Goal: Information Seeking & Learning: Learn about a topic

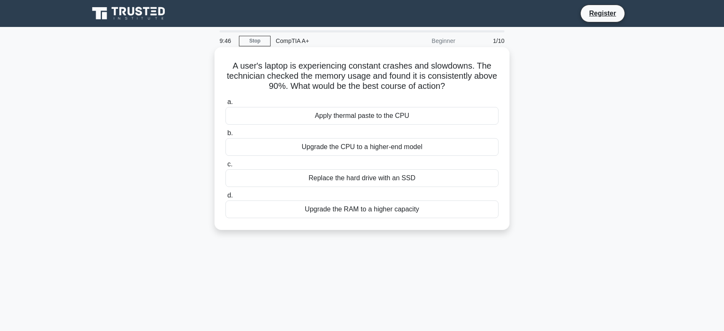
click at [376, 212] on div "Upgrade the RAM to a higher capacity" at bounding box center [362, 210] width 273 height 18
click at [226, 199] on input "d. Upgrade the RAM to a higher capacity" at bounding box center [226, 195] width 0 height 5
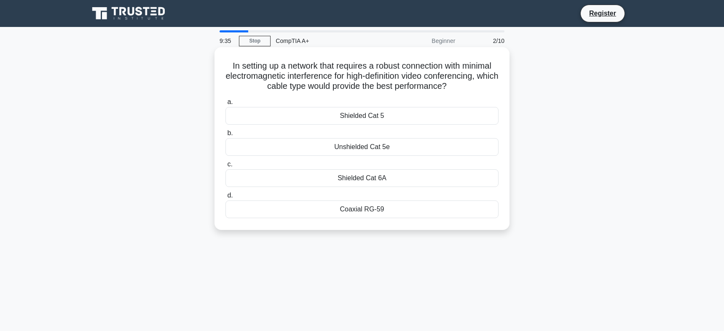
click at [368, 180] on div "Shielded Cat 6A" at bounding box center [362, 178] width 273 height 18
click at [226, 167] on input "c. Shielded Cat 6A" at bounding box center [226, 164] width 0 height 5
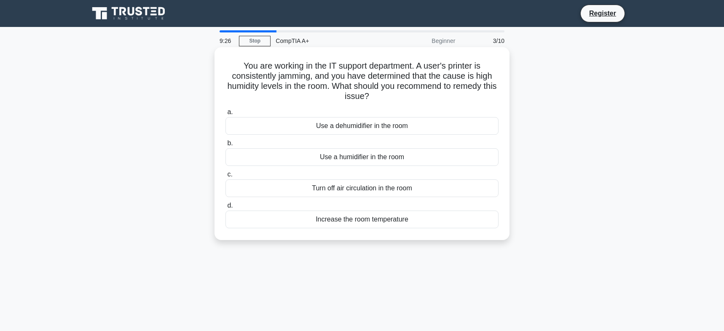
click at [386, 128] on div "Use a dehumidifier in the room" at bounding box center [362, 126] width 273 height 18
click at [226, 115] on input "a. Use a dehumidifier in the room" at bounding box center [226, 112] width 0 height 5
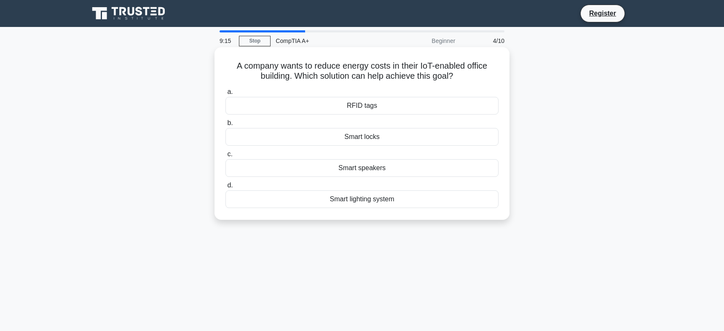
click at [372, 202] on div "Smart lighting system" at bounding box center [362, 200] width 273 height 18
click at [226, 188] on input "d. Smart lighting system" at bounding box center [226, 185] width 0 height 5
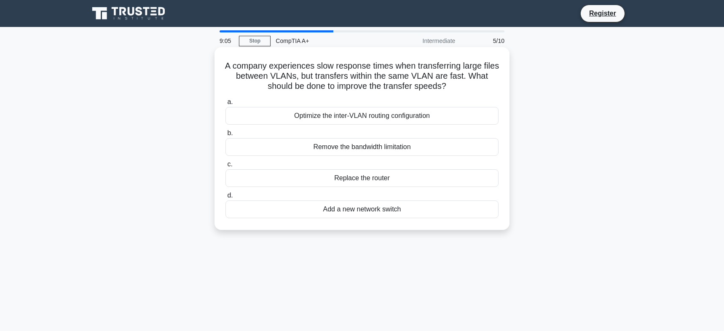
click at [407, 117] on div "Optimize the inter-VLAN routing configuration" at bounding box center [362, 116] width 273 height 18
click at [226, 105] on input "a. Optimize the inter-VLAN routing configuration" at bounding box center [226, 101] width 0 height 5
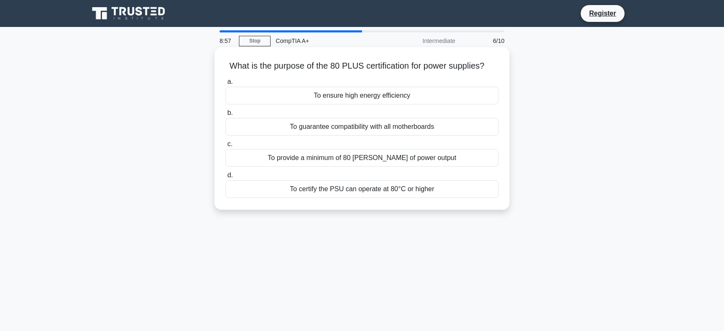
click at [402, 101] on div "To ensure high energy efficiency" at bounding box center [362, 96] width 273 height 18
click at [226, 85] on input "a. To ensure high energy efficiency" at bounding box center [226, 81] width 0 height 5
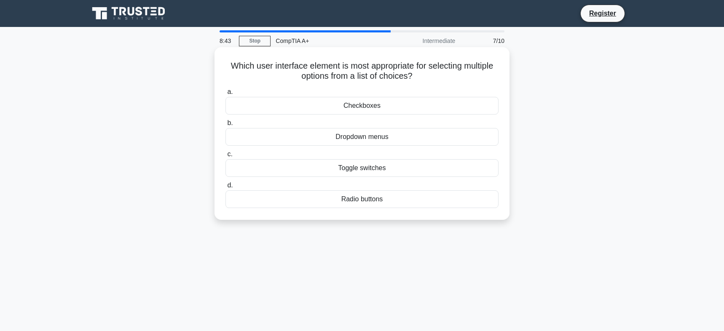
click at [357, 105] on div "Checkboxes" at bounding box center [362, 106] width 273 height 18
click at [226, 95] on input "a. Checkboxes" at bounding box center [226, 91] width 0 height 5
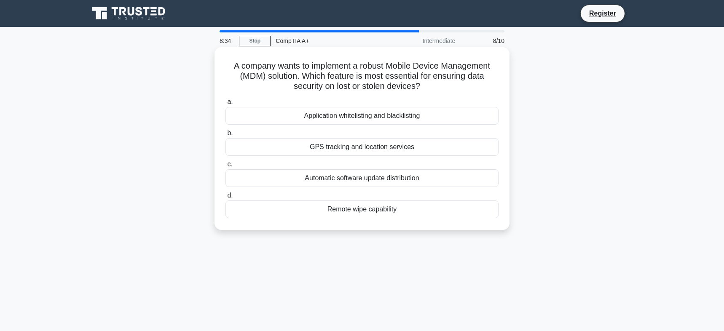
click at [379, 210] on div "Remote wipe capability" at bounding box center [362, 210] width 273 height 18
click at [226, 199] on input "d. Remote wipe capability" at bounding box center [226, 195] width 0 height 5
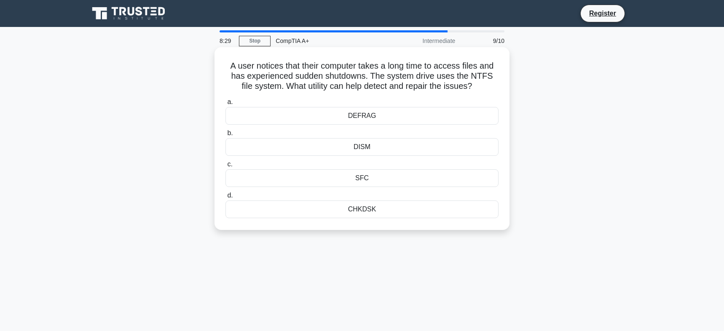
click at [367, 211] on div "CHKDSK" at bounding box center [362, 210] width 273 height 18
click at [226, 199] on input "d. CHKDSK" at bounding box center [226, 195] width 0 height 5
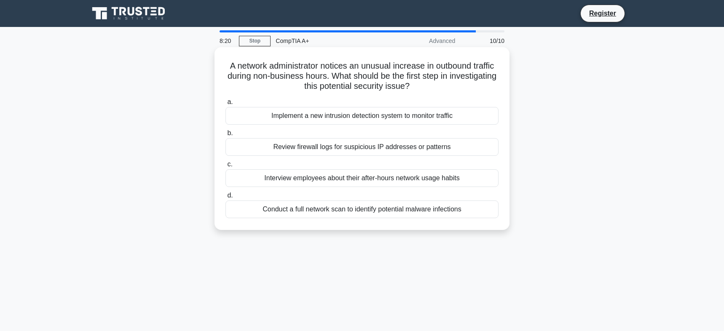
click at [385, 147] on div "Review firewall logs for suspicious IP addresses or patterns" at bounding box center [362, 147] width 273 height 18
click at [226, 136] on input "b. Review firewall logs for suspicious IP addresses or patterns" at bounding box center [226, 133] width 0 height 5
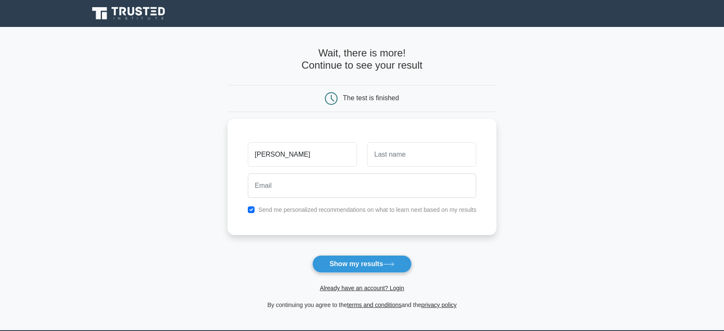
type input "Dennis"
type input "Geers"
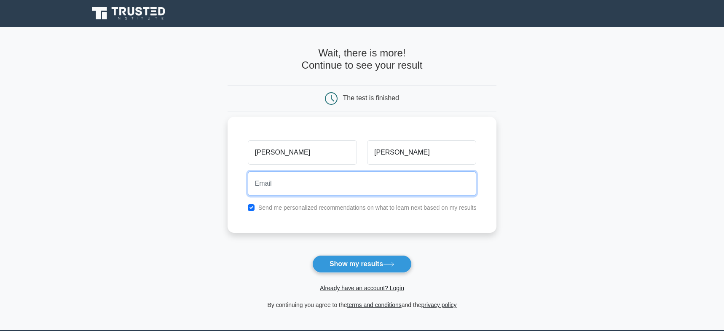
click at [357, 179] on input "email" at bounding box center [362, 184] width 229 height 24
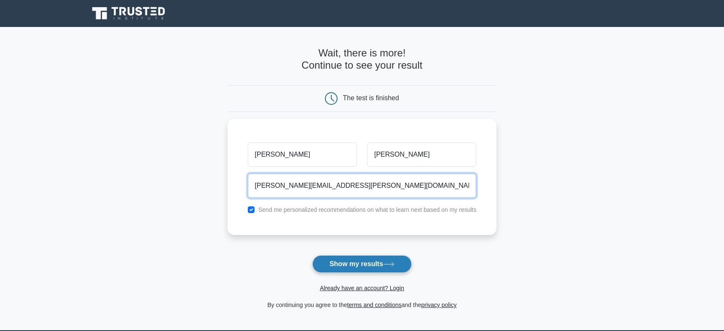
type input "Dennis.geers@gmail.com"
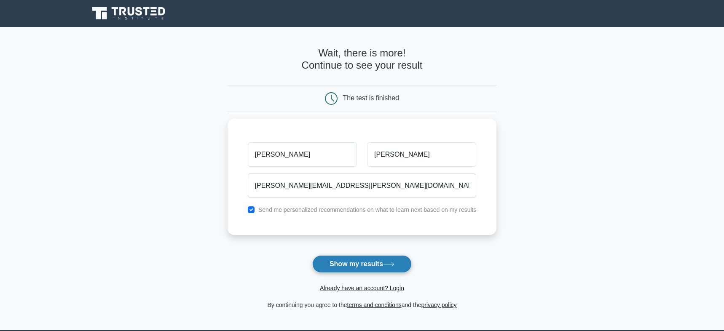
click at [360, 269] on button "Show my results" at bounding box center [361, 264] width 99 height 18
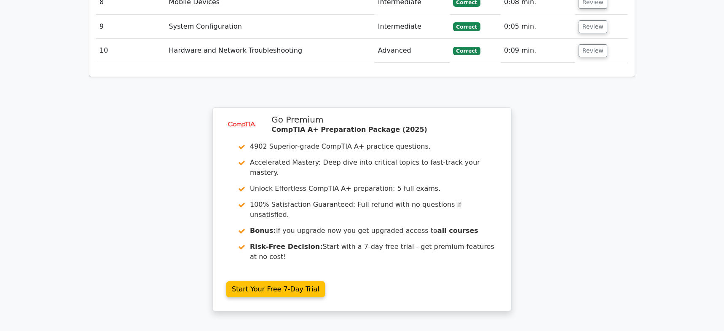
scroll to position [1282, 0]
